Goal: Navigation & Orientation: Understand site structure

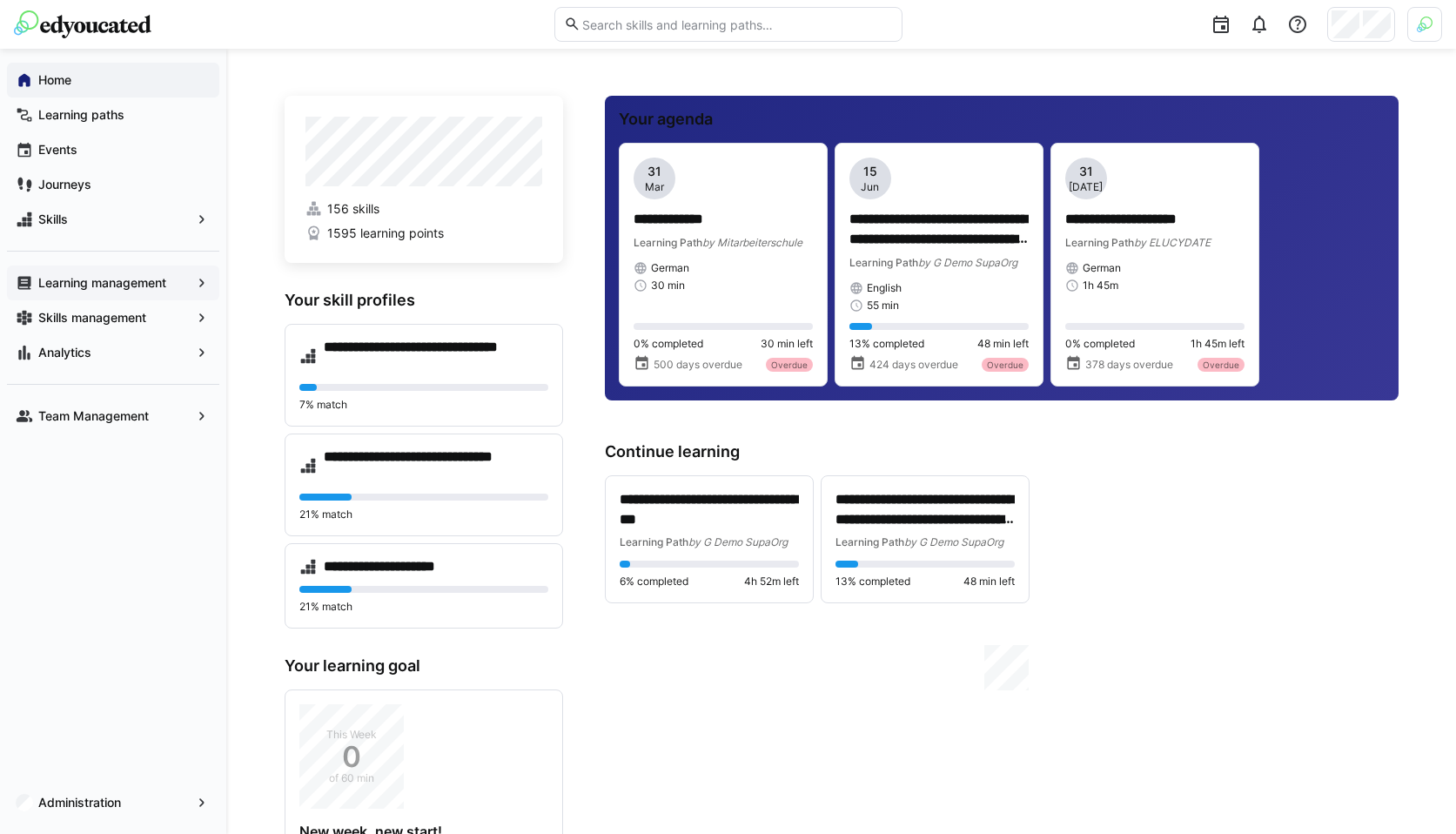
click at [0, 0] on app-navigation-label "Learning management" at bounding box center [0, 0] width 0 height 0
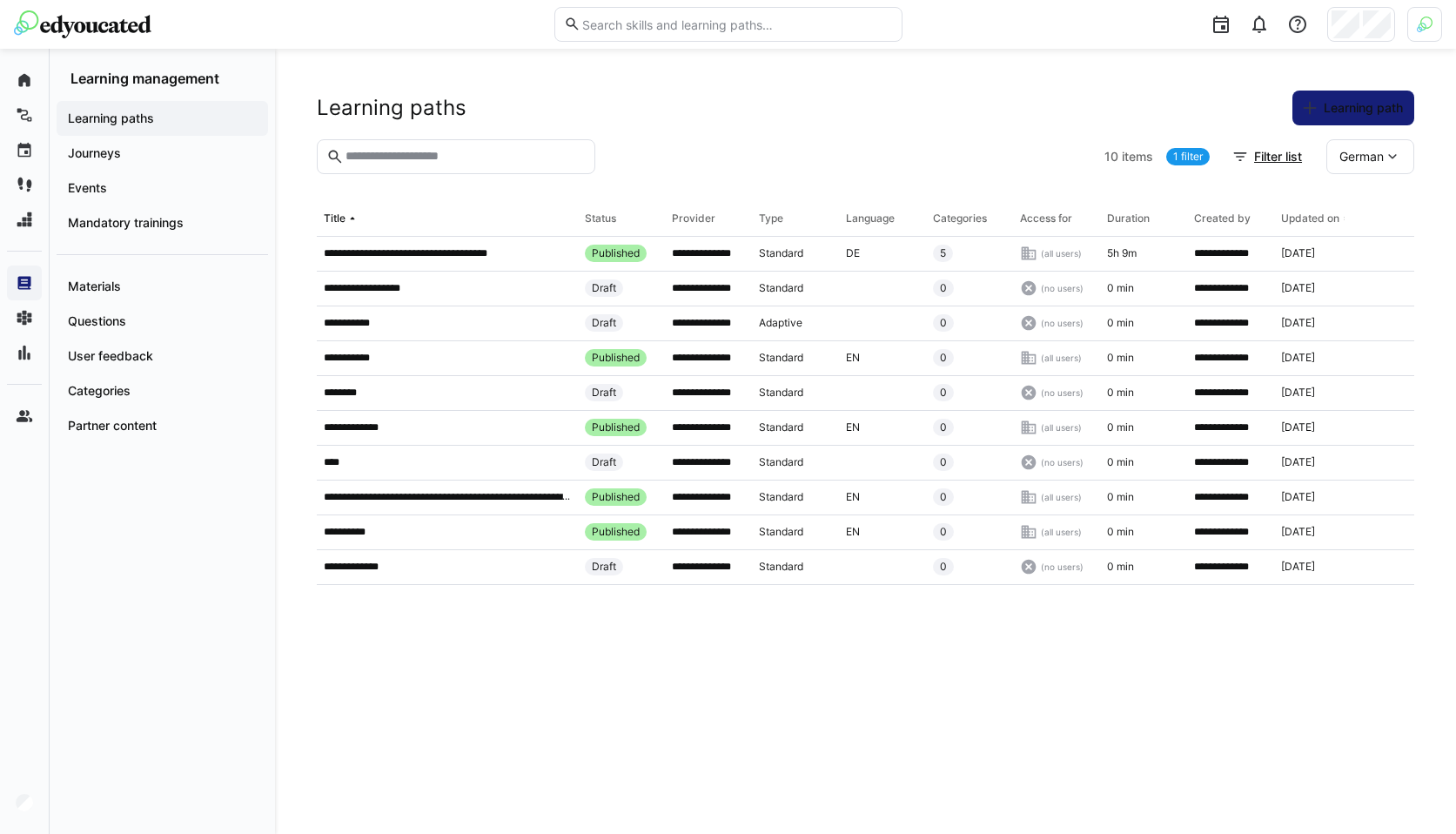
click at [599, 215] on div "Status" at bounding box center [601, 218] width 32 height 14
click at [699, 213] on div "Provider" at bounding box center [693, 218] width 43 height 14
click at [768, 215] on div "Type" at bounding box center [771, 218] width 25 height 14
click at [860, 215] on div "Language" at bounding box center [870, 218] width 48 height 14
click at [975, 217] on div "Categories" at bounding box center [960, 218] width 54 height 14
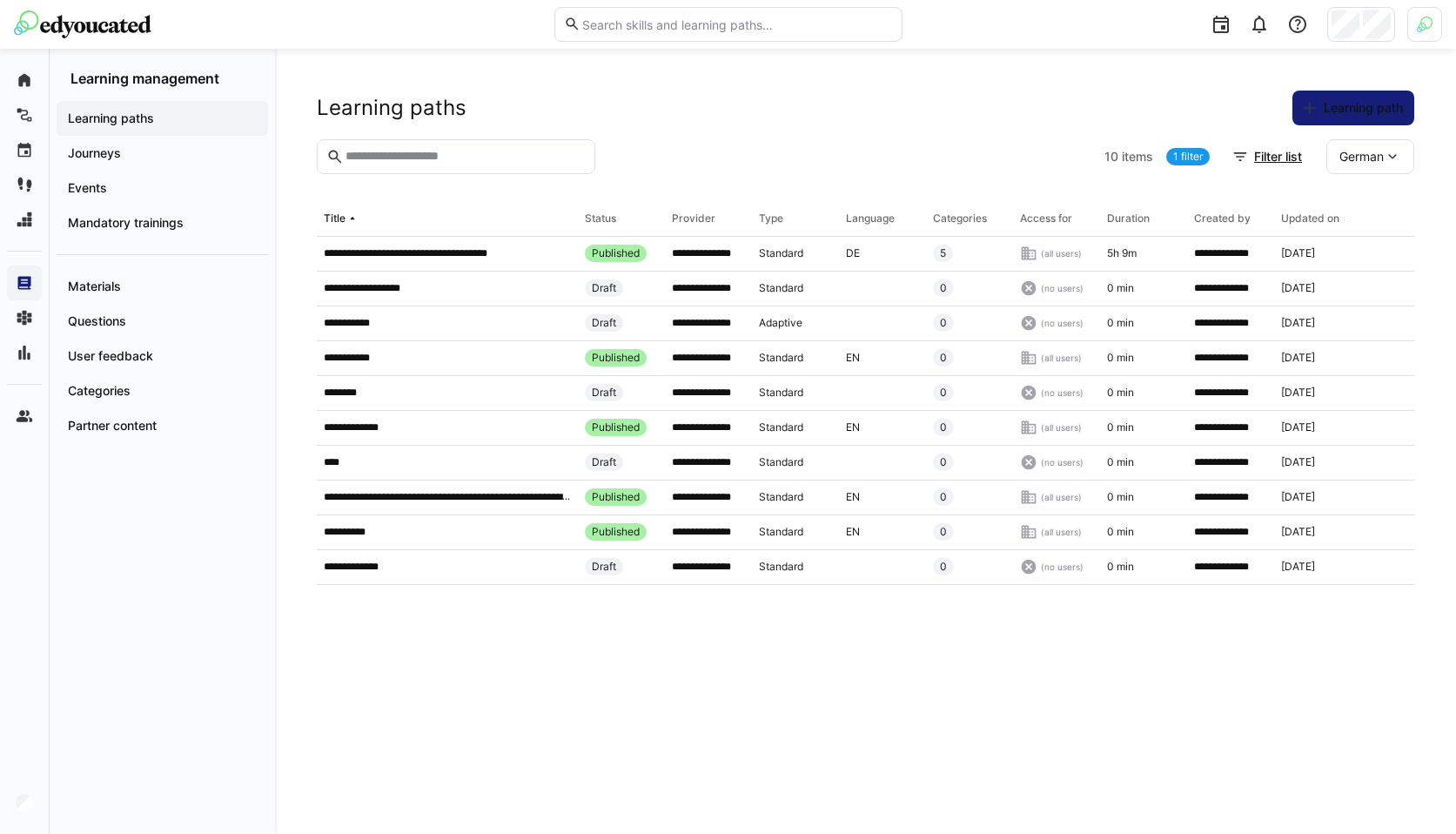
click at [1036, 216] on div "Access for" at bounding box center [1046, 218] width 52 height 14
click at [1111, 217] on div "Duration" at bounding box center [1129, 218] width 42 height 14
click at [1210, 212] on div "Created by" at bounding box center [1223, 218] width 56 height 14
click at [1314, 219] on div "Updated on" at bounding box center [1311, 218] width 58 height 14
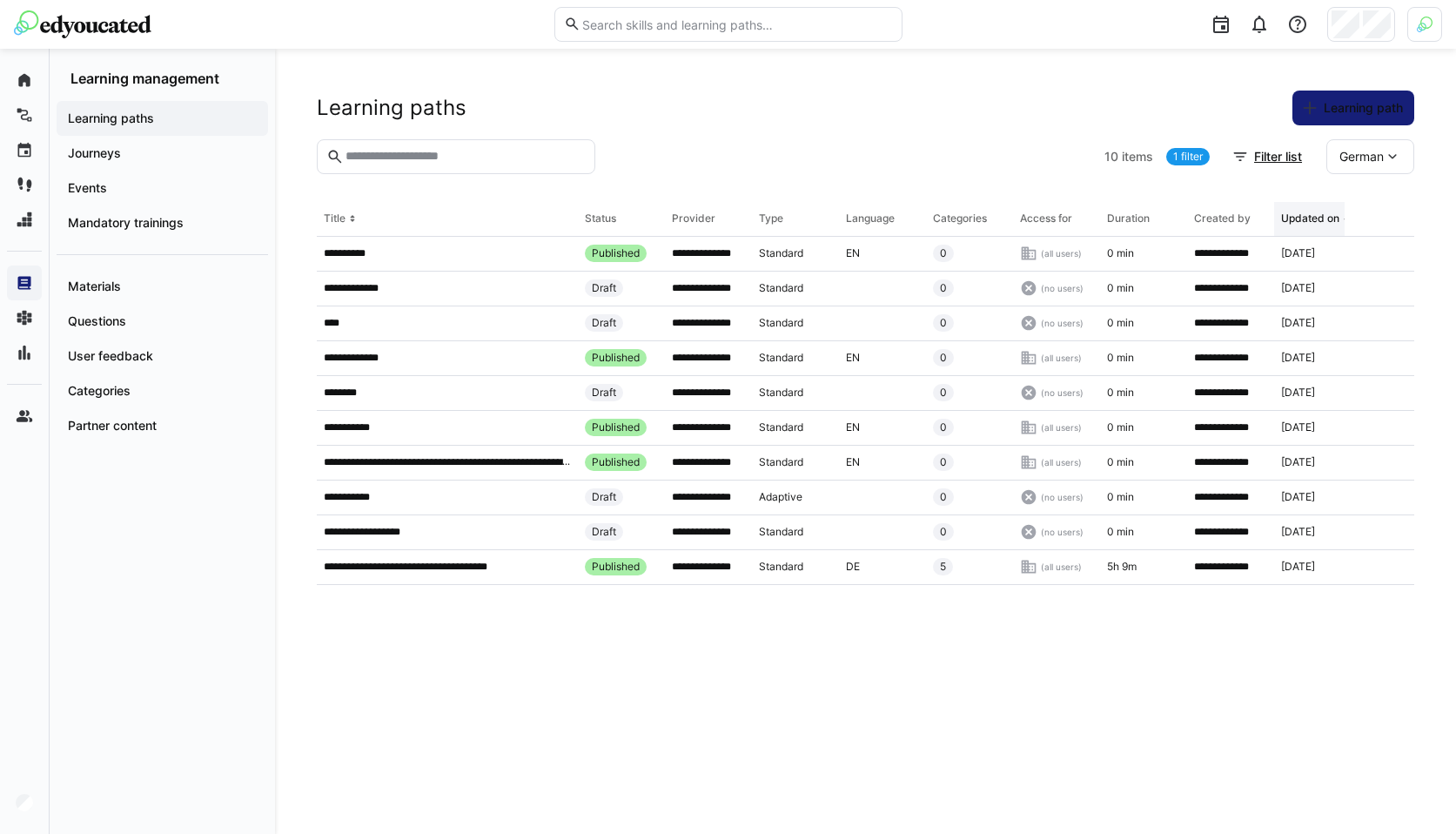
click at [1314, 220] on div "Updated on" at bounding box center [1311, 218] width 58 height 14
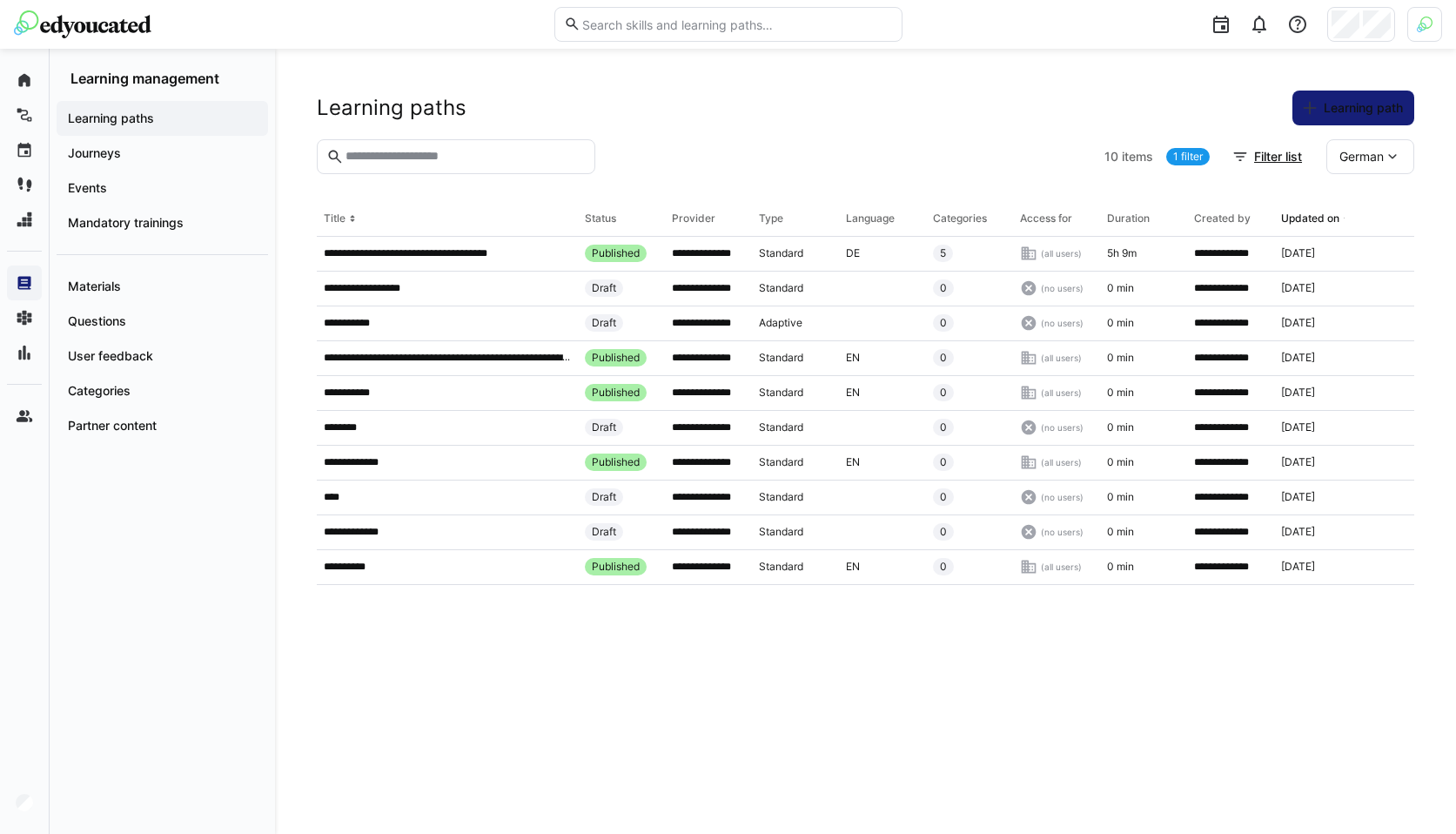
click at [1228, 220] on div "Created by" at bounding box center [1223, 218] width 56 height 14
click at [1134, 221] on div "Duration" at bounding box center [1129, 218] width 42 height 14
click at [1044, 219] on div "Access for" at bounding box center [1046, 218] width 52 height 14
click at [960, 217] on div "Categories" at bounding box center [960, 218] width 54 height 14
click at [867, 215] on div "Language" at bounding box center [870, 218] width 48 height 14
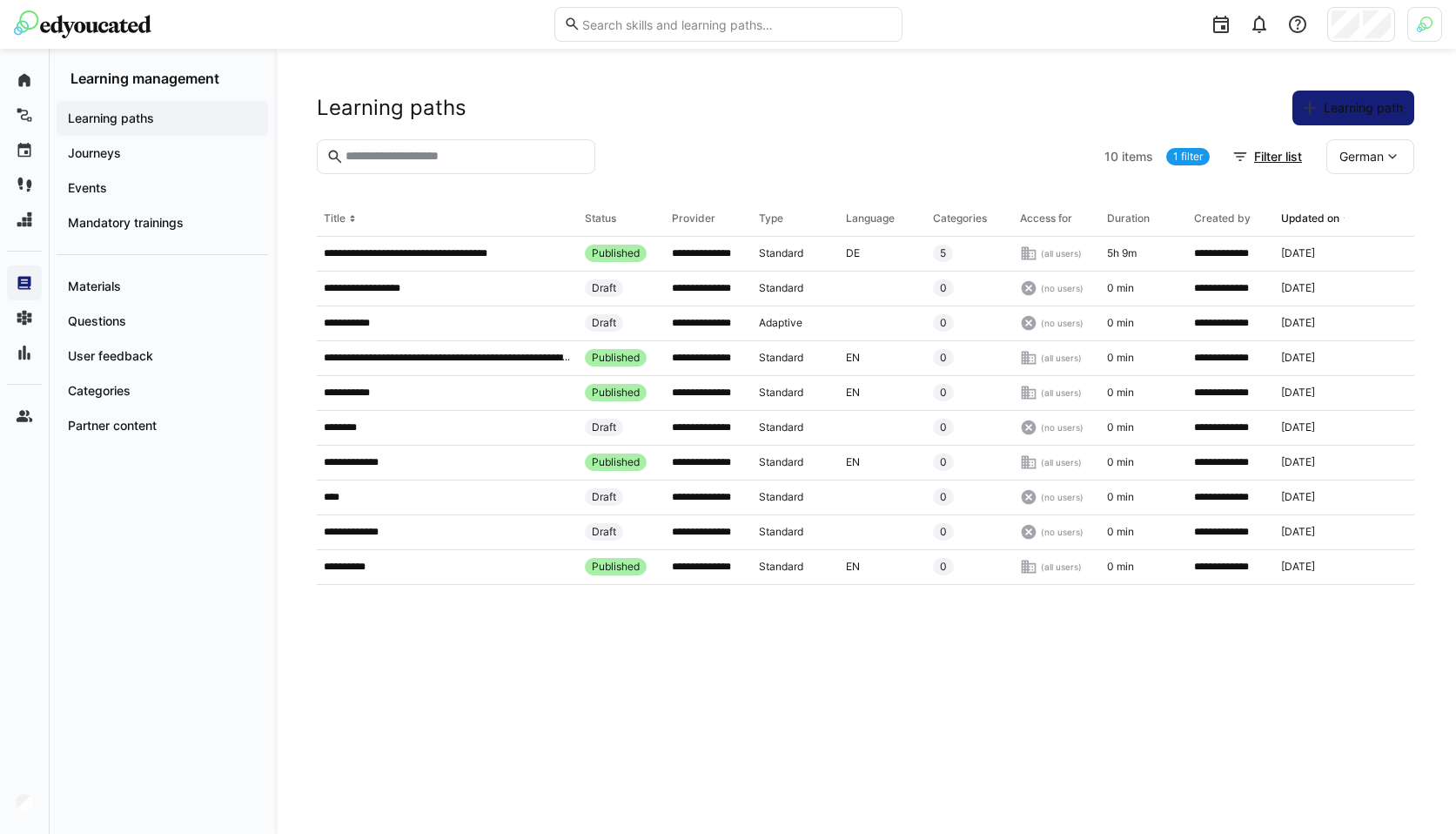
click at [586, 222] on div "Status" at bounding box center [601, 218] width 32 height 14
click at [400, 214] on th "Title" at bounding box center [447, 219] width 261 height 35
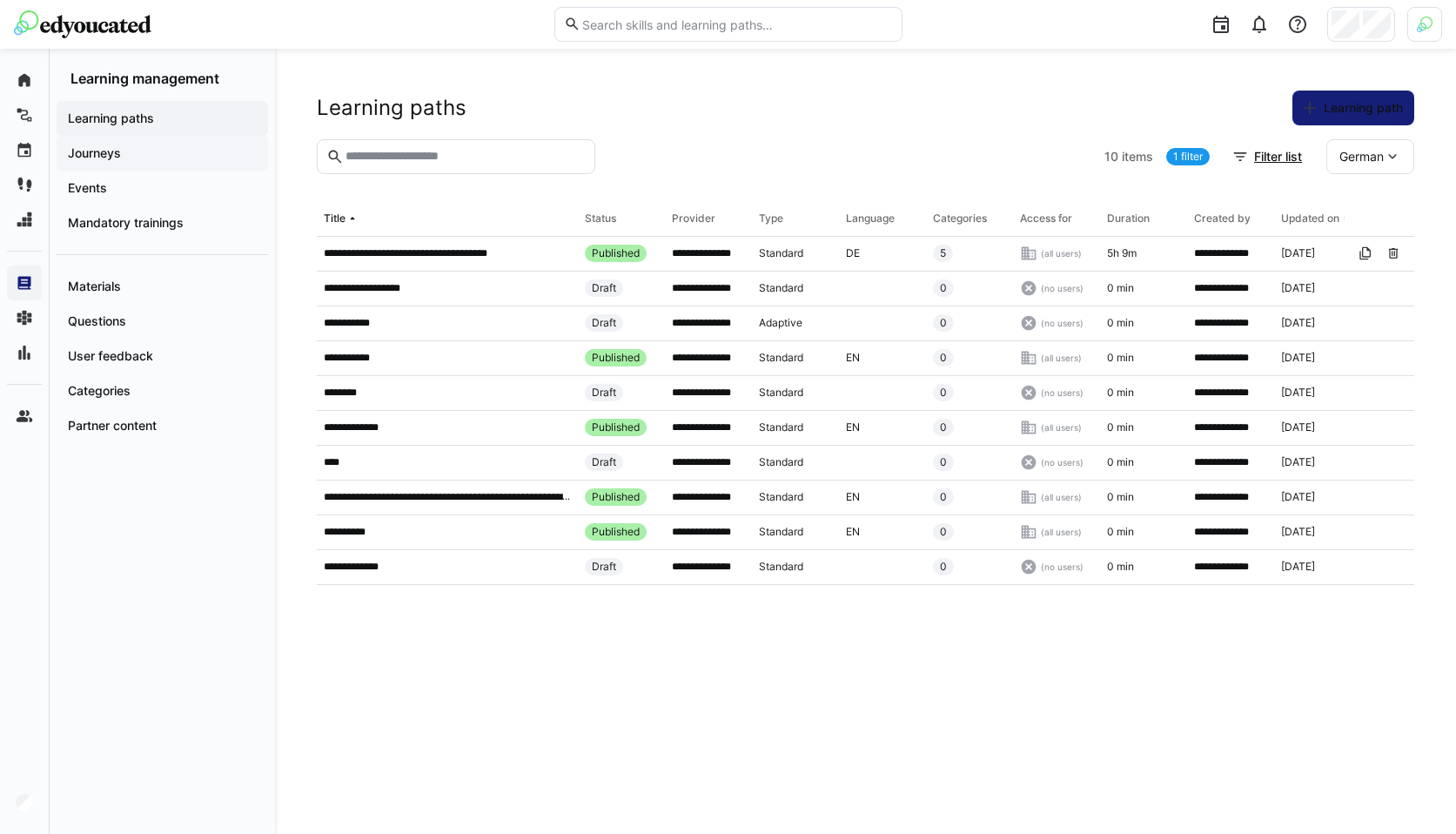
click at [152, 144] on div "Journeys" at bounding box center [162, 153] width 211 height 35
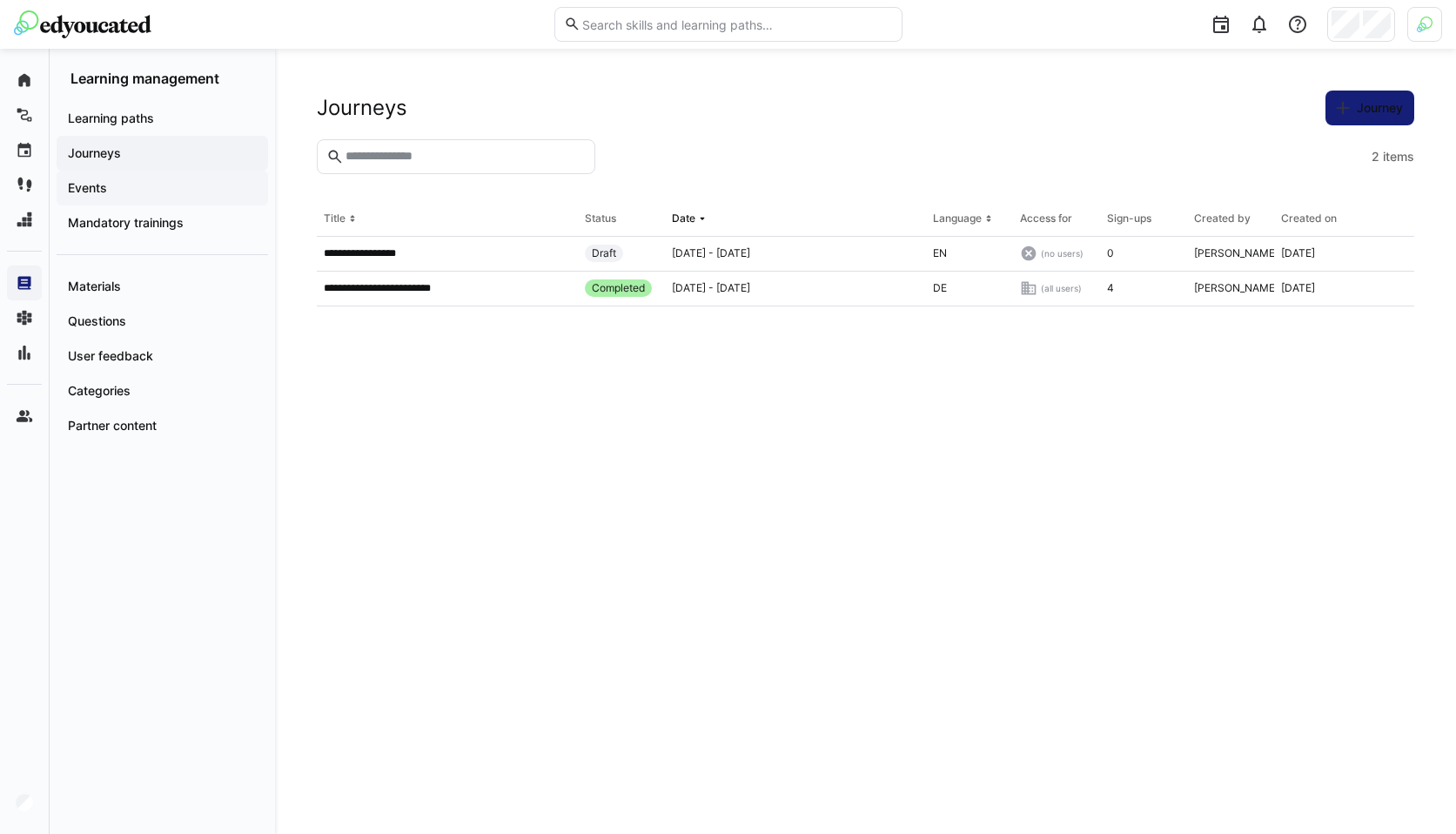
click at [195, 195] on span "Events" at bounding box center [162, 188] width 195 height 18
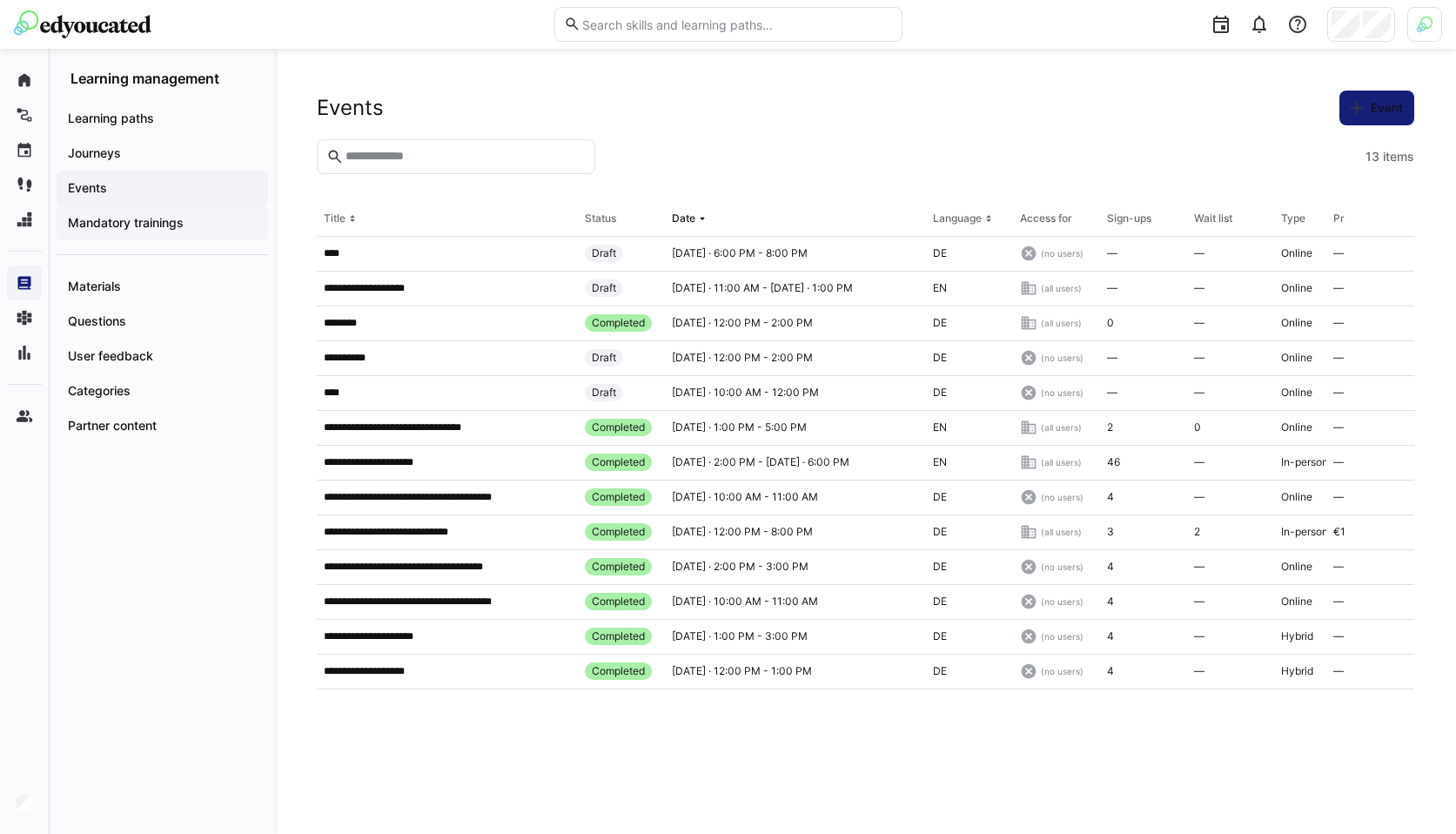
click at [0, 0] on app-navigation-label "Mandatory trainings" at bounding box center [0, 0] width 0 height 0
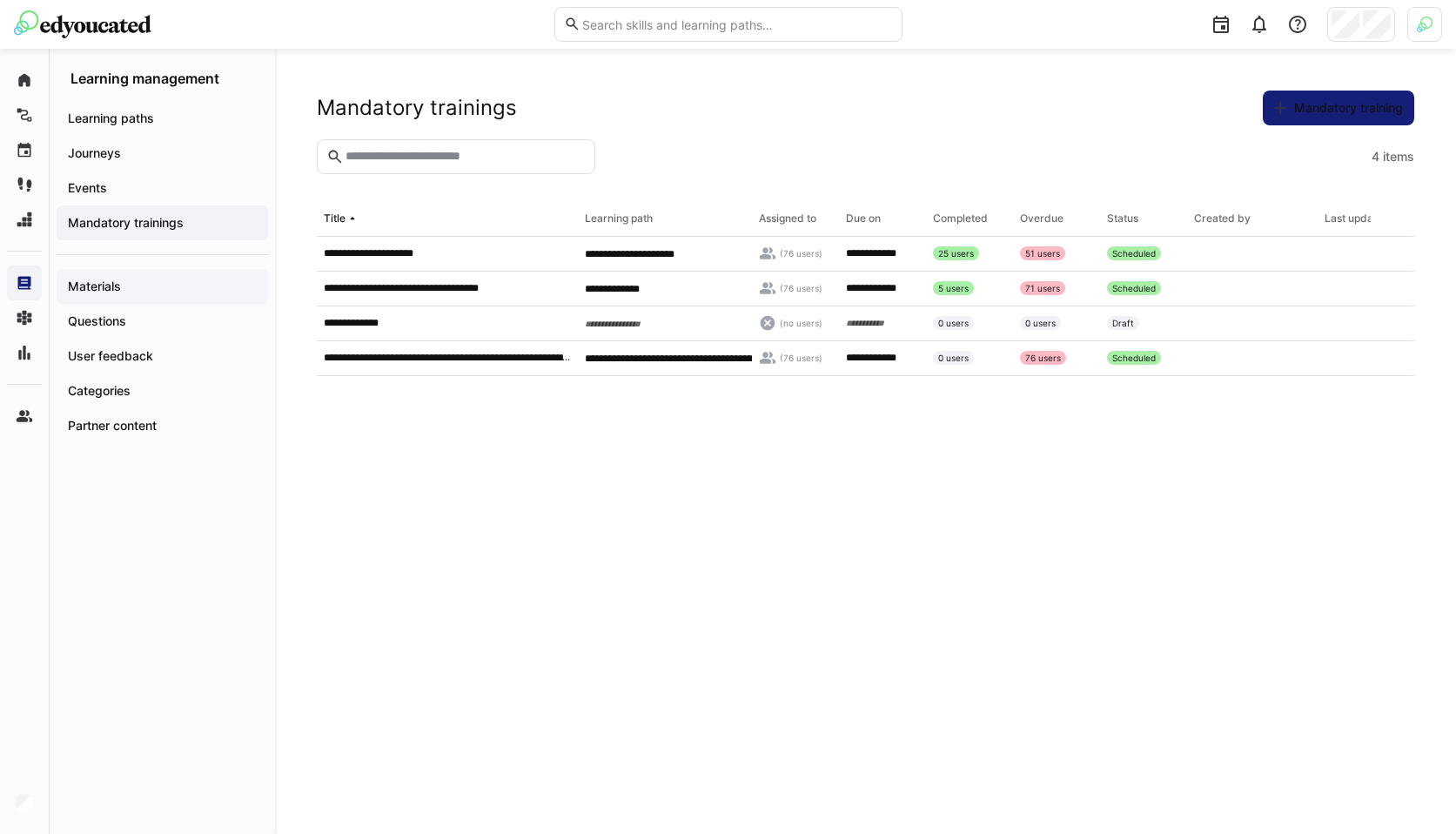
click at [149, 287] on span "Materials" at bounding box center [162, 286] width 195 height 18
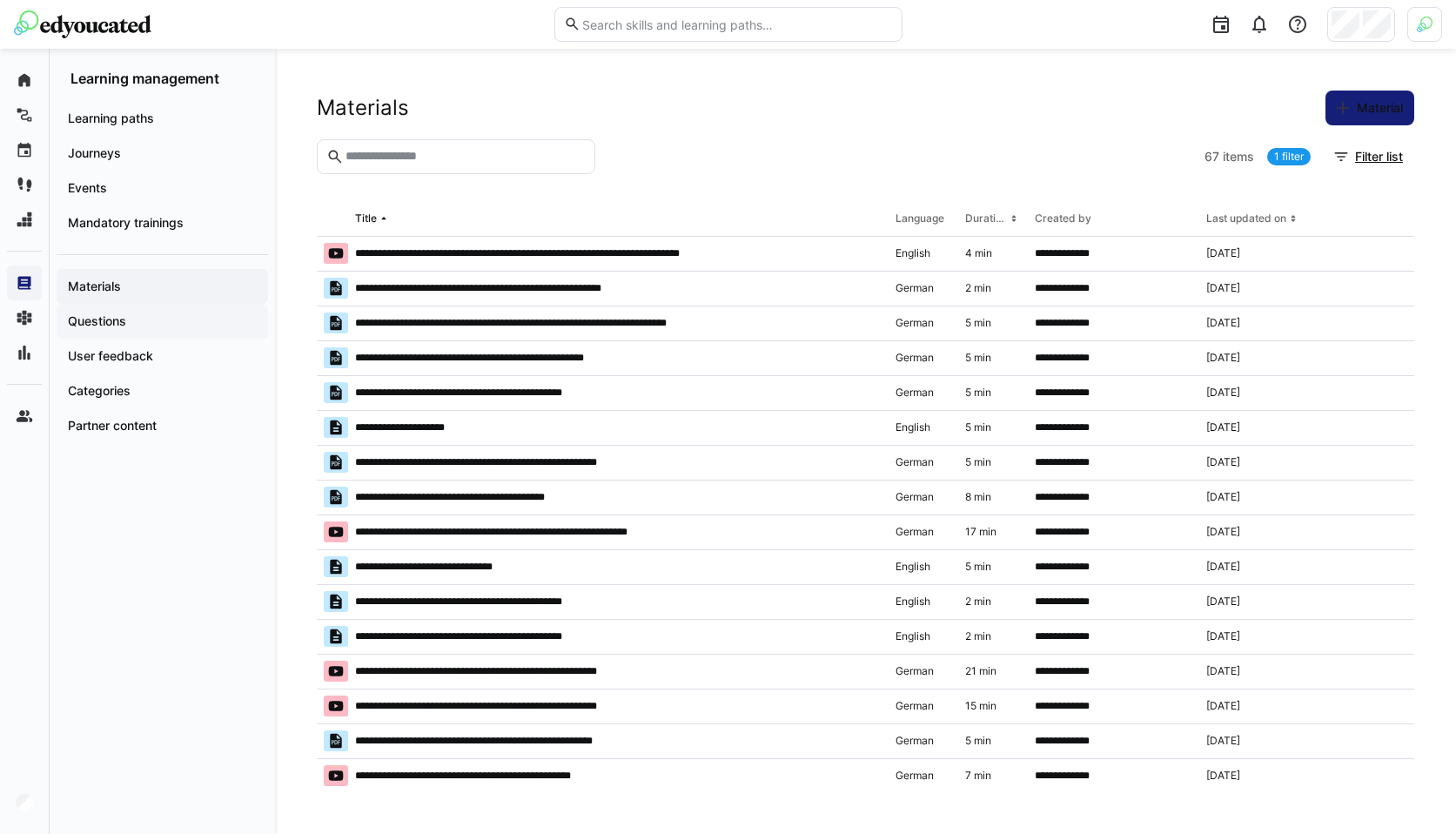
click at [150, 322] on span "Questions" at bounding box center [162, 321] width 195 height 18
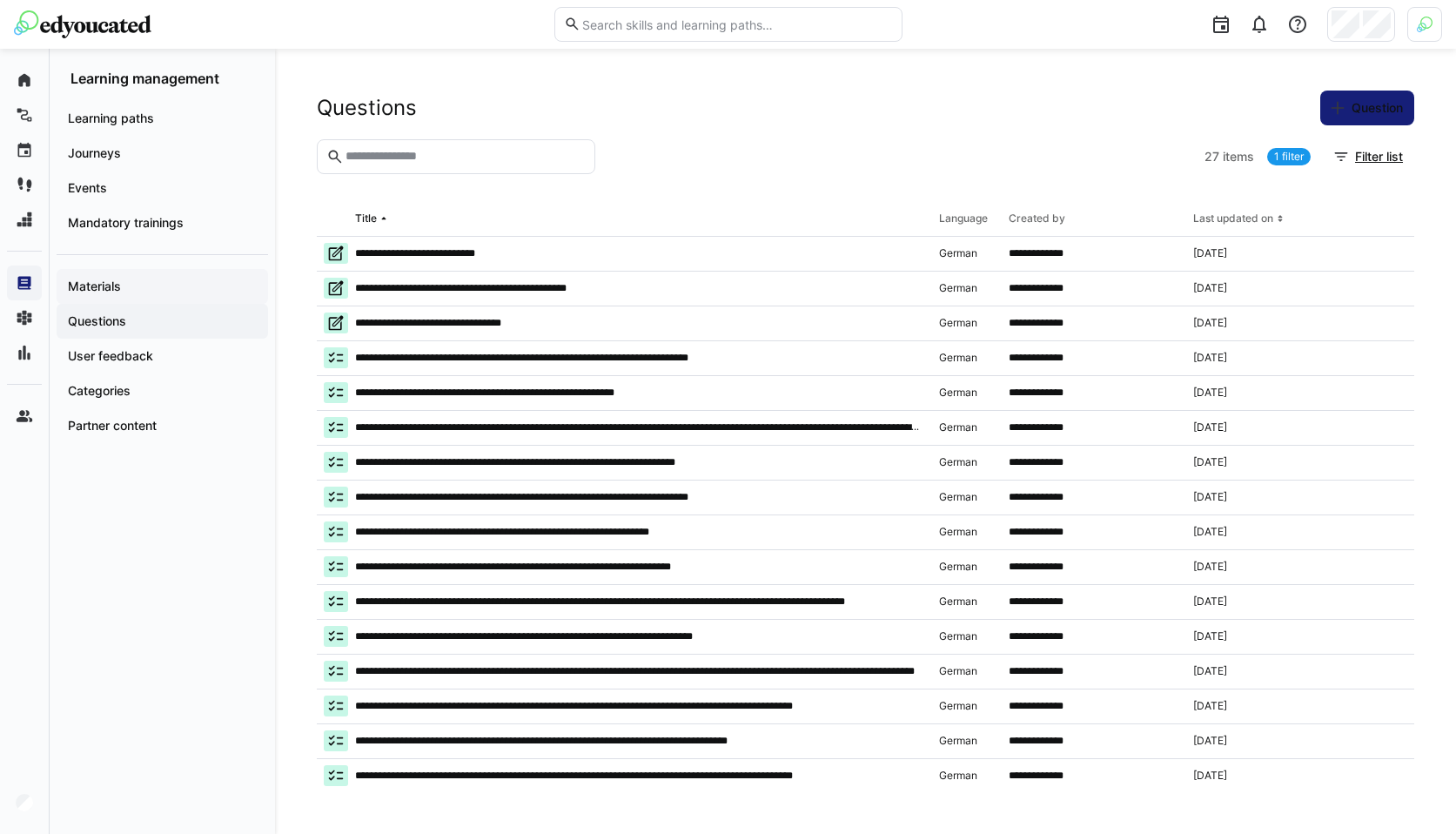
click at [147, 282] on span "Materials" at bounding box center [162, 286] width 195 height 18
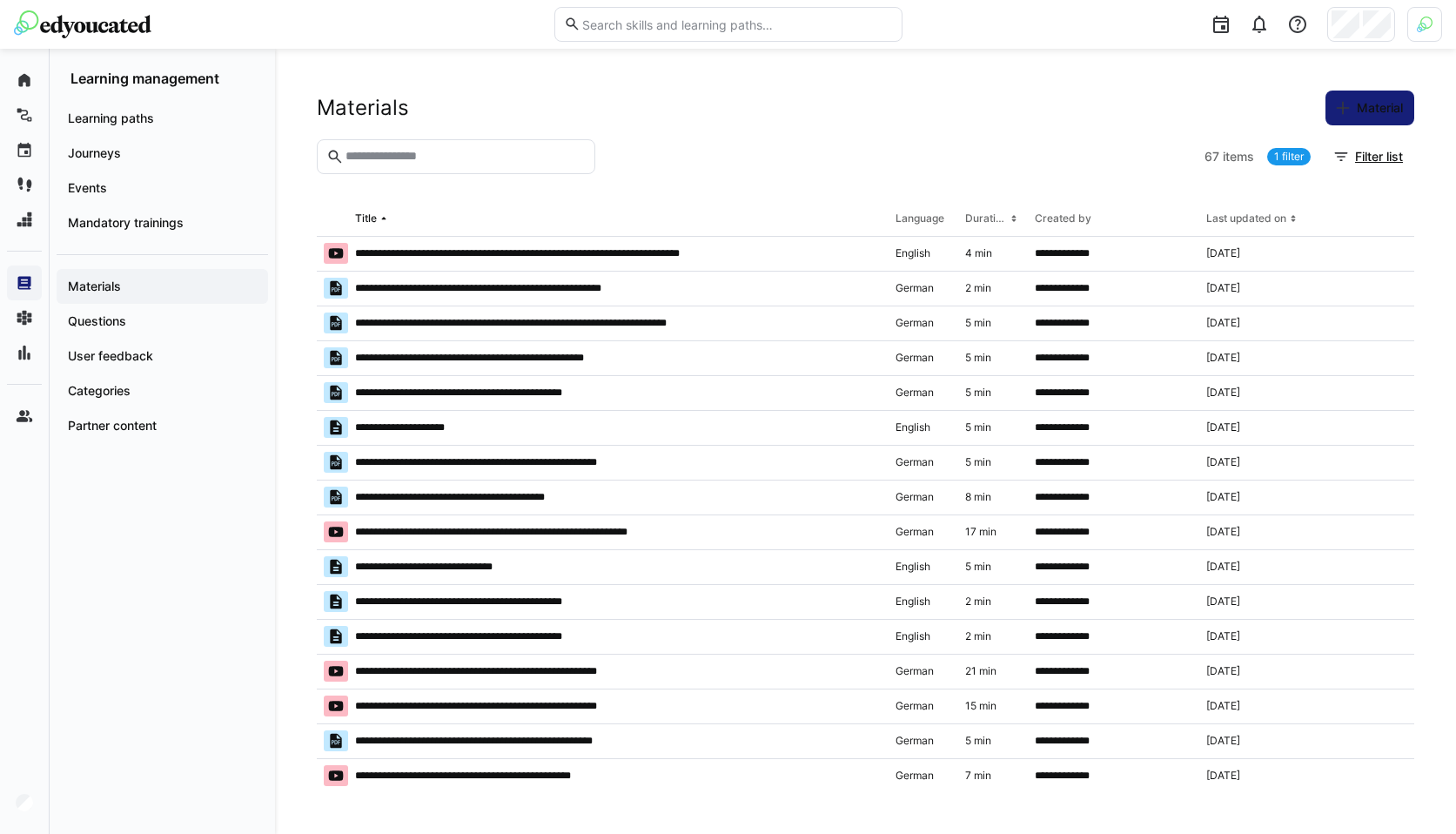
click at [919, 218] on div "Language" at bounding box center [920, 218] width 48 height 14
click at [1393, 160] on span "Filter list" at bounding box center [1379, 157] width 53 height 18
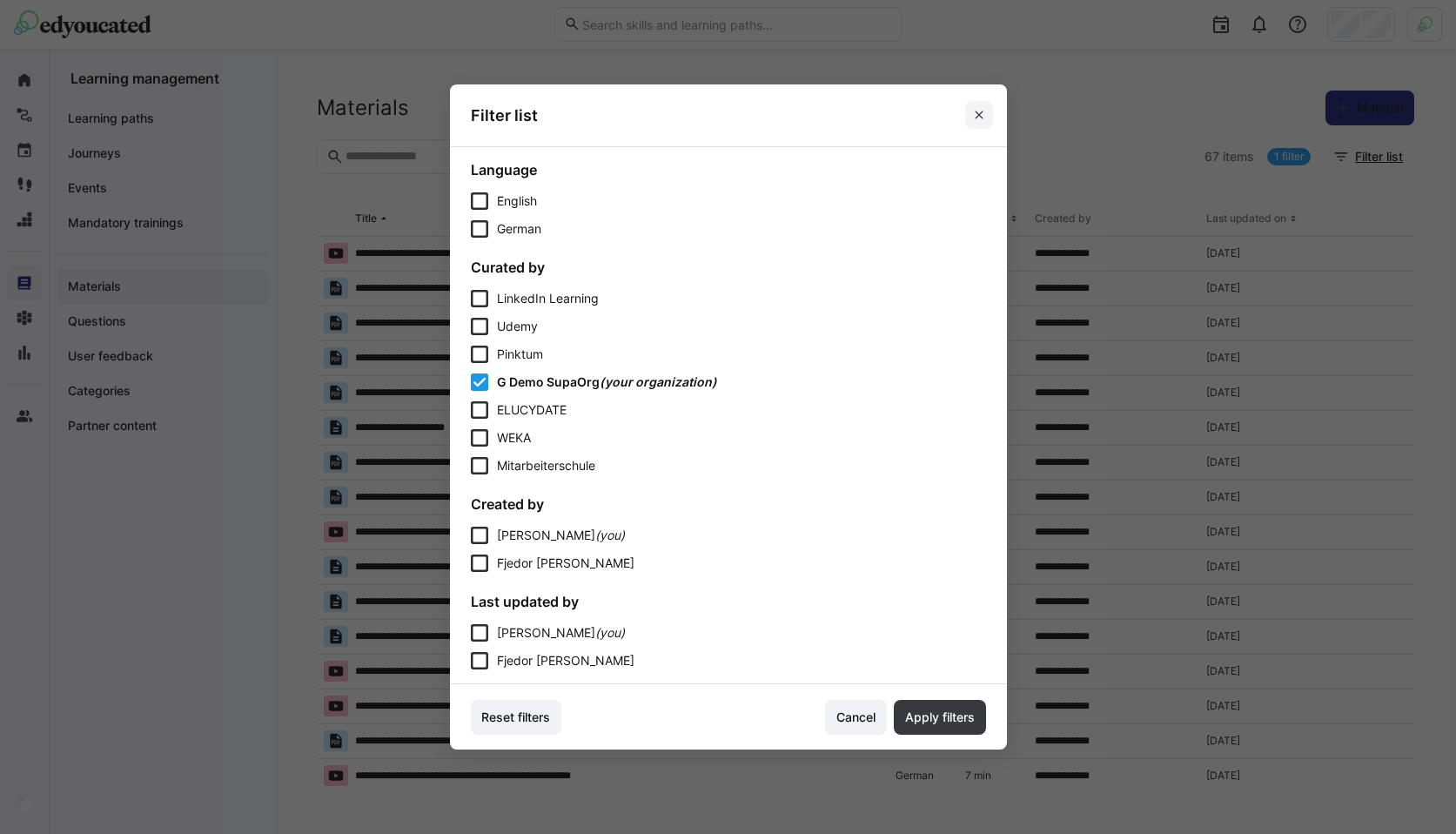
click at [978, 121] on eds-icon at bounding box center [980, 115] width 14 height 14
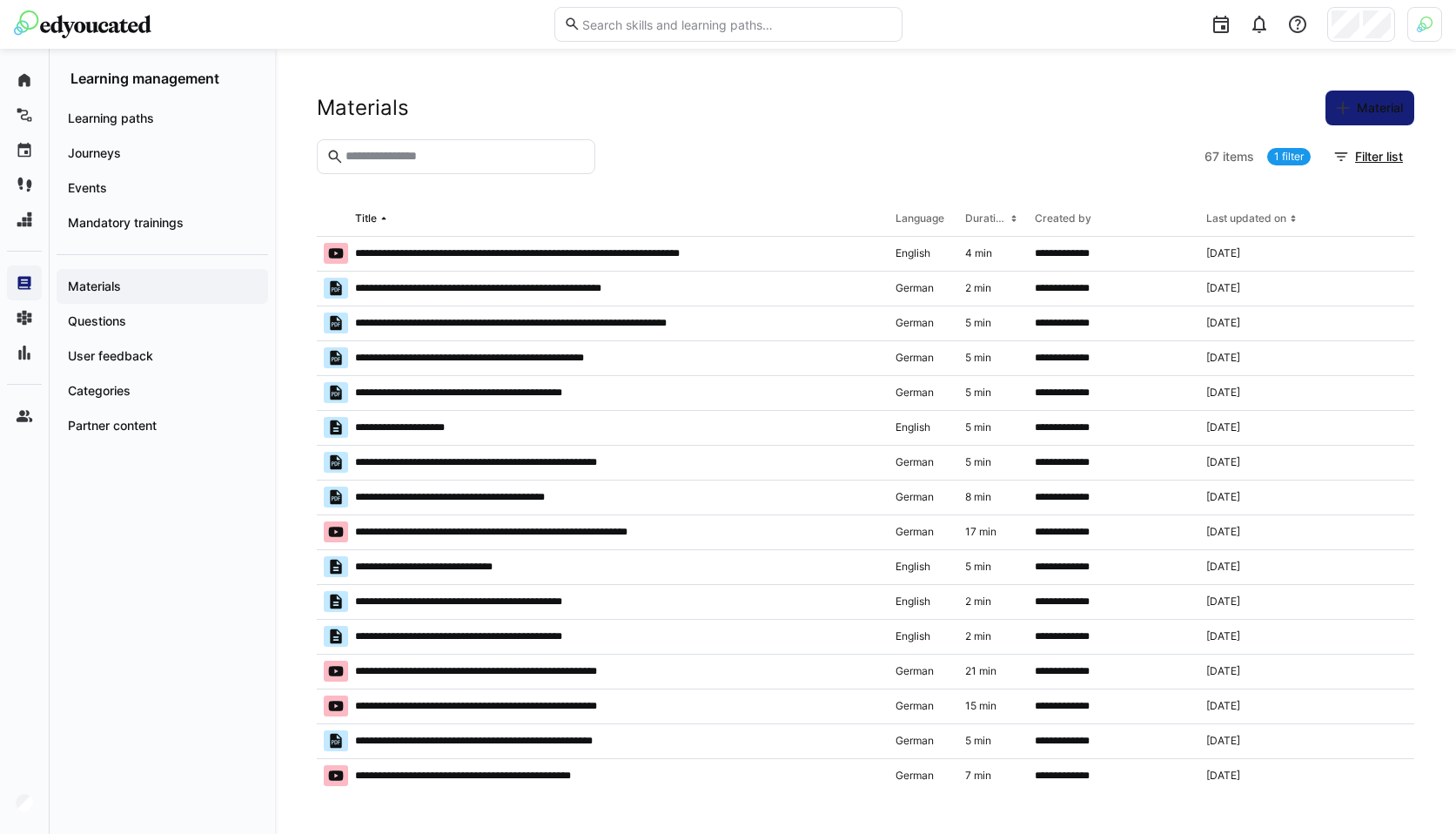
click at [661, 143] on div at bounding box center [900, 157] width 595 height 35
